Goal: Task Accomplishment & Management: Complete application form

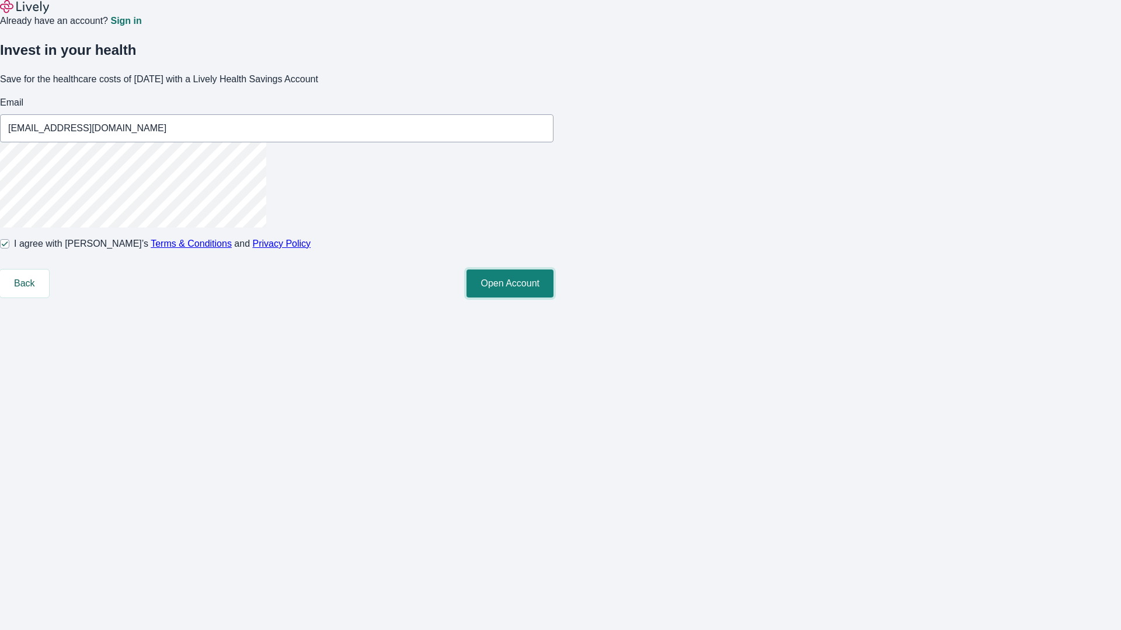
click at [553, 298] on button "Open Account" at bounding box center [509, 284] width 87 height 28
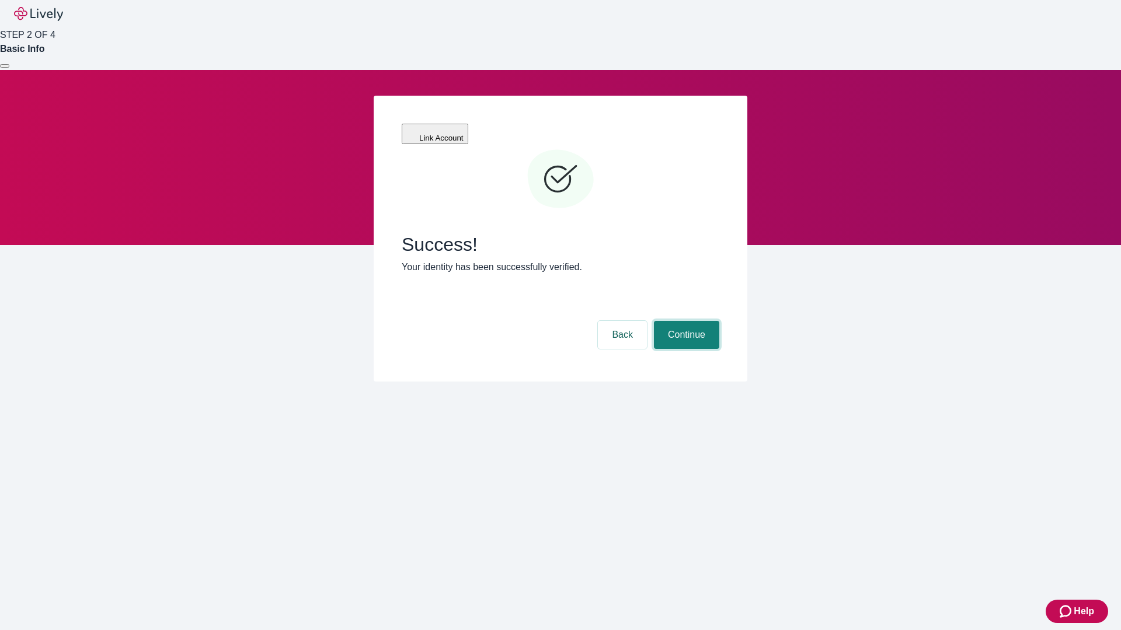
click at [685, 321] on button "Continue" at bounding box center [686, 335] width 65 height 28
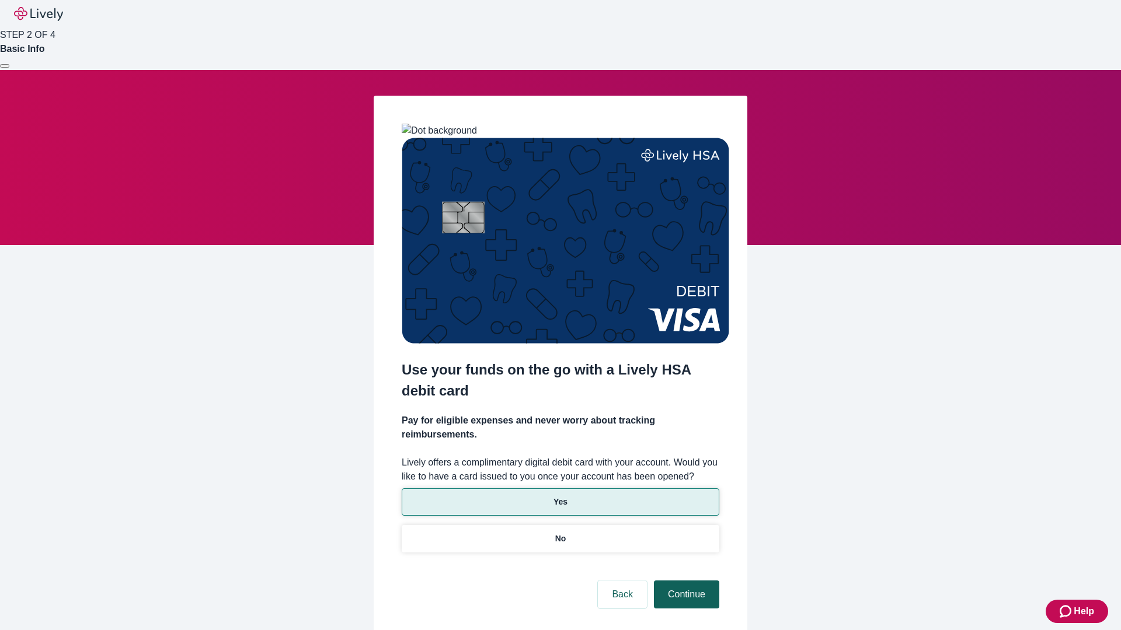
click at [560, 533] on p "No" at bounding box center [560, 539] width 11 height 12
click at [685, 581] on button "Continue" at bounding box center [686, 595] width 65 height 28
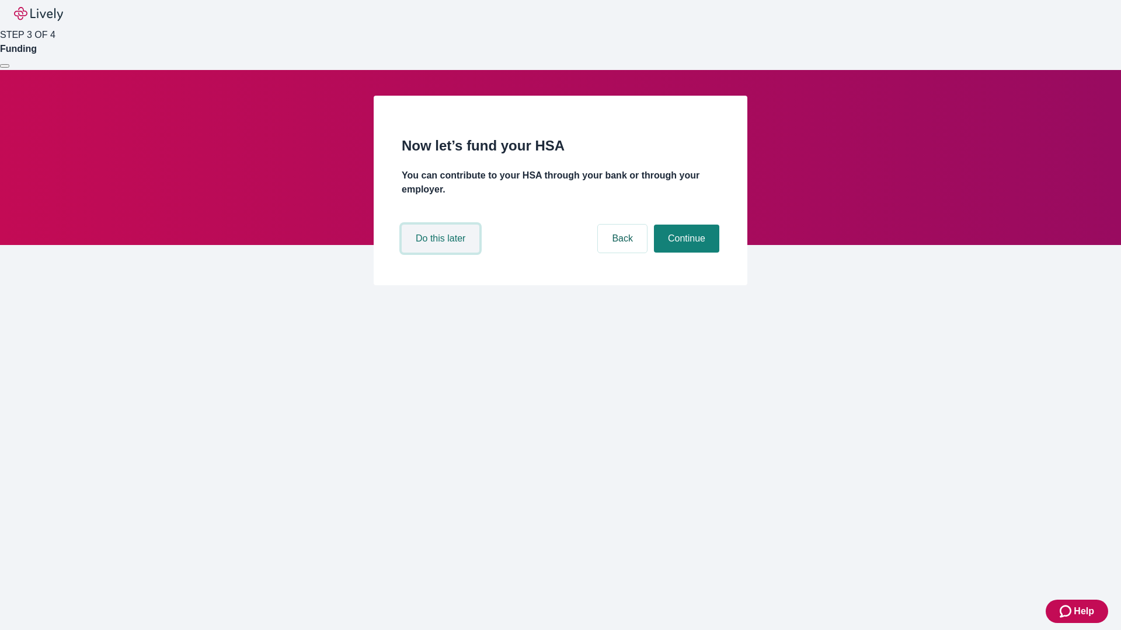
click at [442, 253] on button "Do this later" at bounding box center [441, 239] width 78 height 28
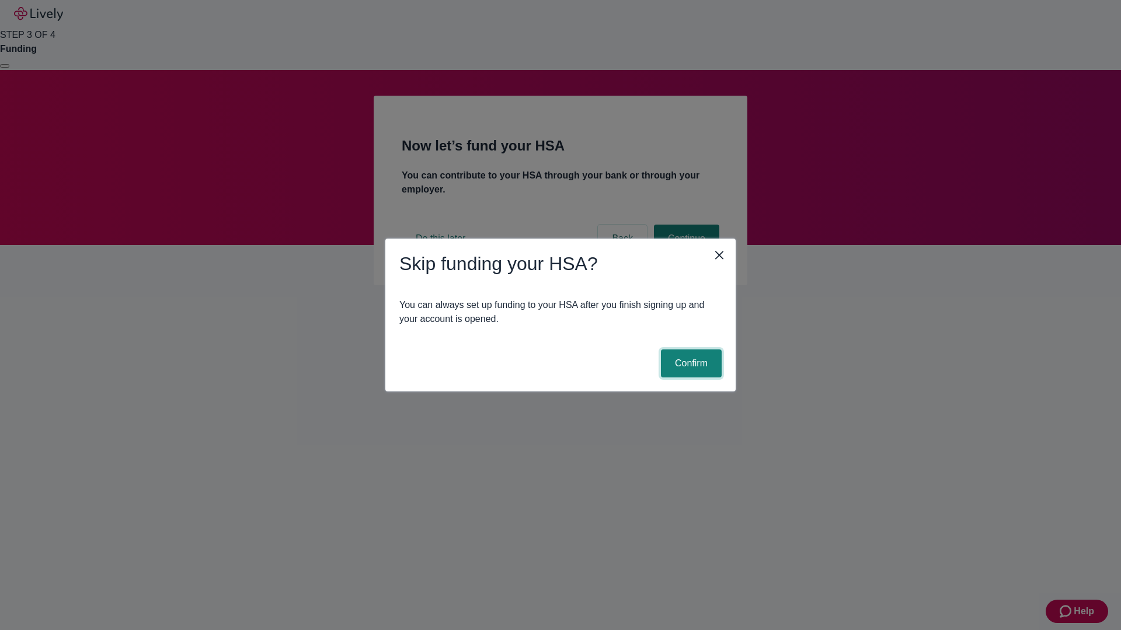
click at [689, 364] on button "Confirm" at bounding box center [691, 364] width 61 height 28
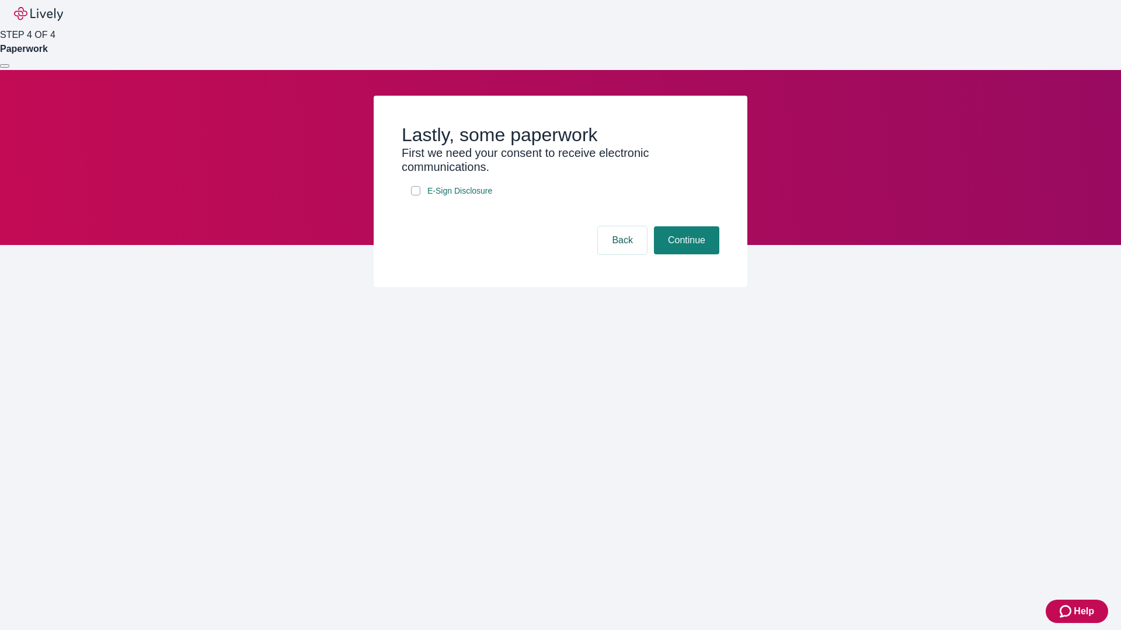
click at [416, 196] on input "E-Sign Disclosure" at bounding box center [415, 190] width 9 height 9
checkbox input "true"
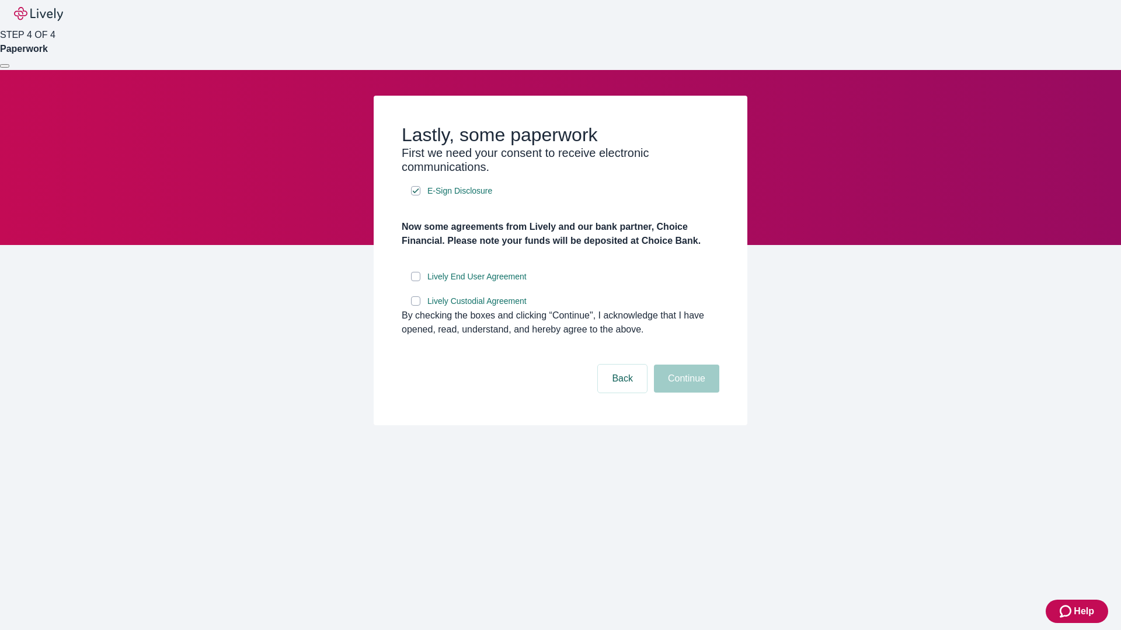
click at [416, 281] on input "Lively End User Agreement" at bounding box center [415, 276] width 9 height 9
checkbox input "true"
click at [416, 306] on input "Lively Custodial Agreement" at bounding box center [415, 301] width 9 height 9
checkbox input "true"
click at [685, 393] on button "Continue" at bounding box center [686, 379] width 65 height 28
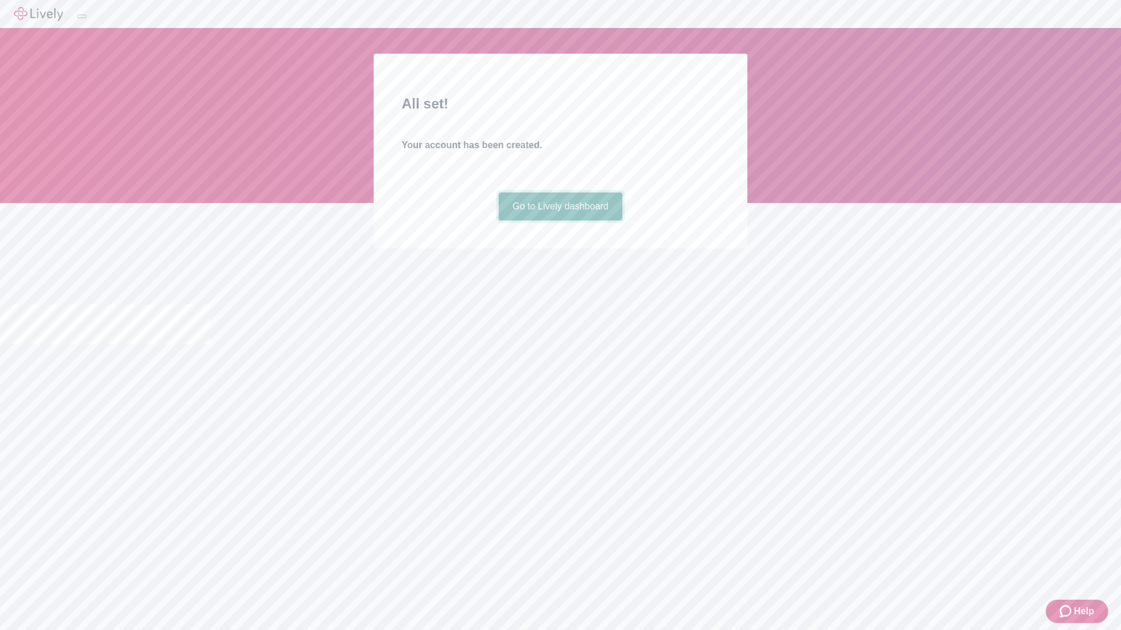
click at [560, 221] on link "Go to Lively dashboard" at bounding box center [561, 207] width 124 height 28
